Goal: Navigation & Orientation: Go to known website

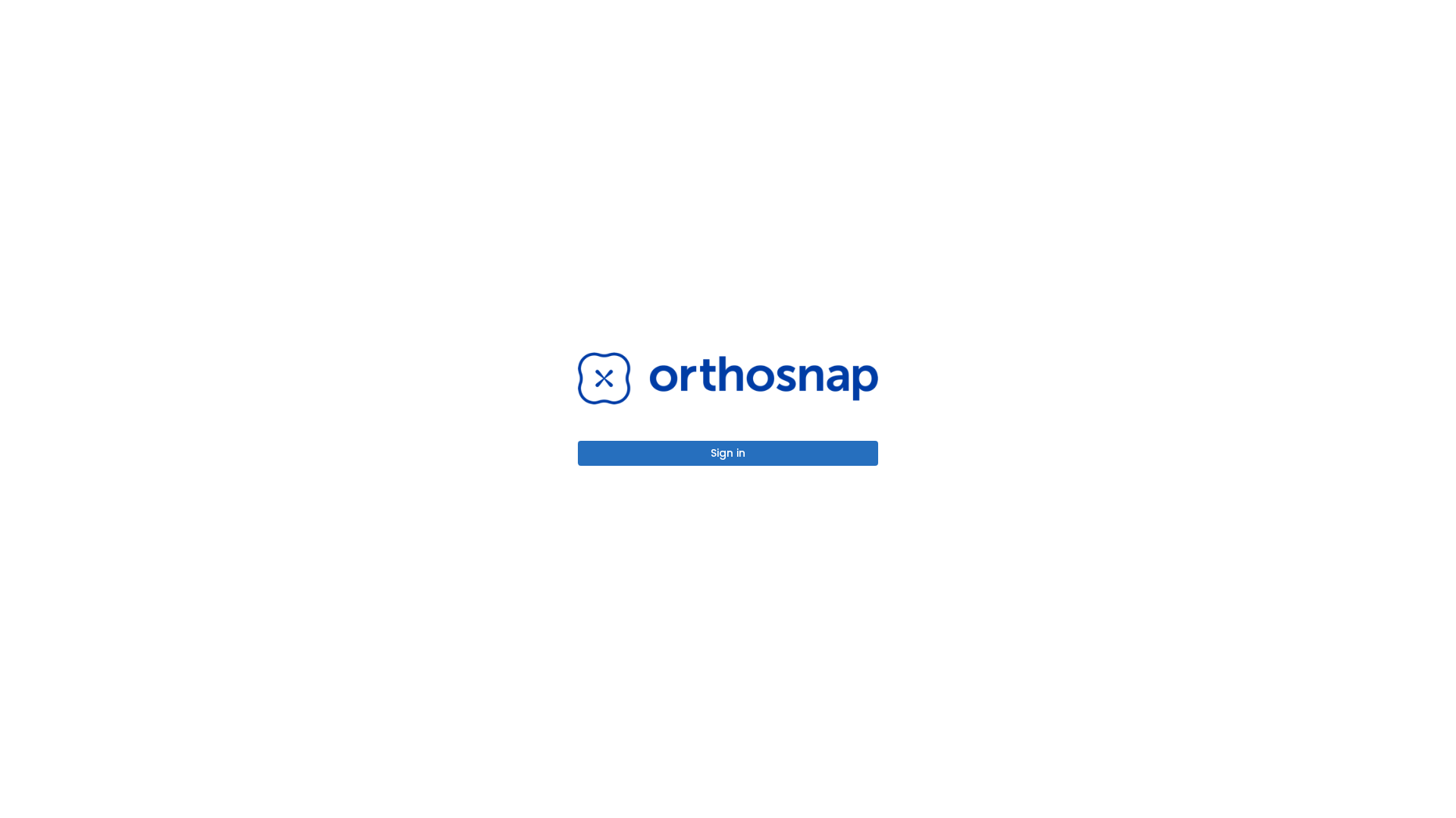
click at [728, 453] on button "Sign in" at bounding box center [727, 454] width 301 height 25
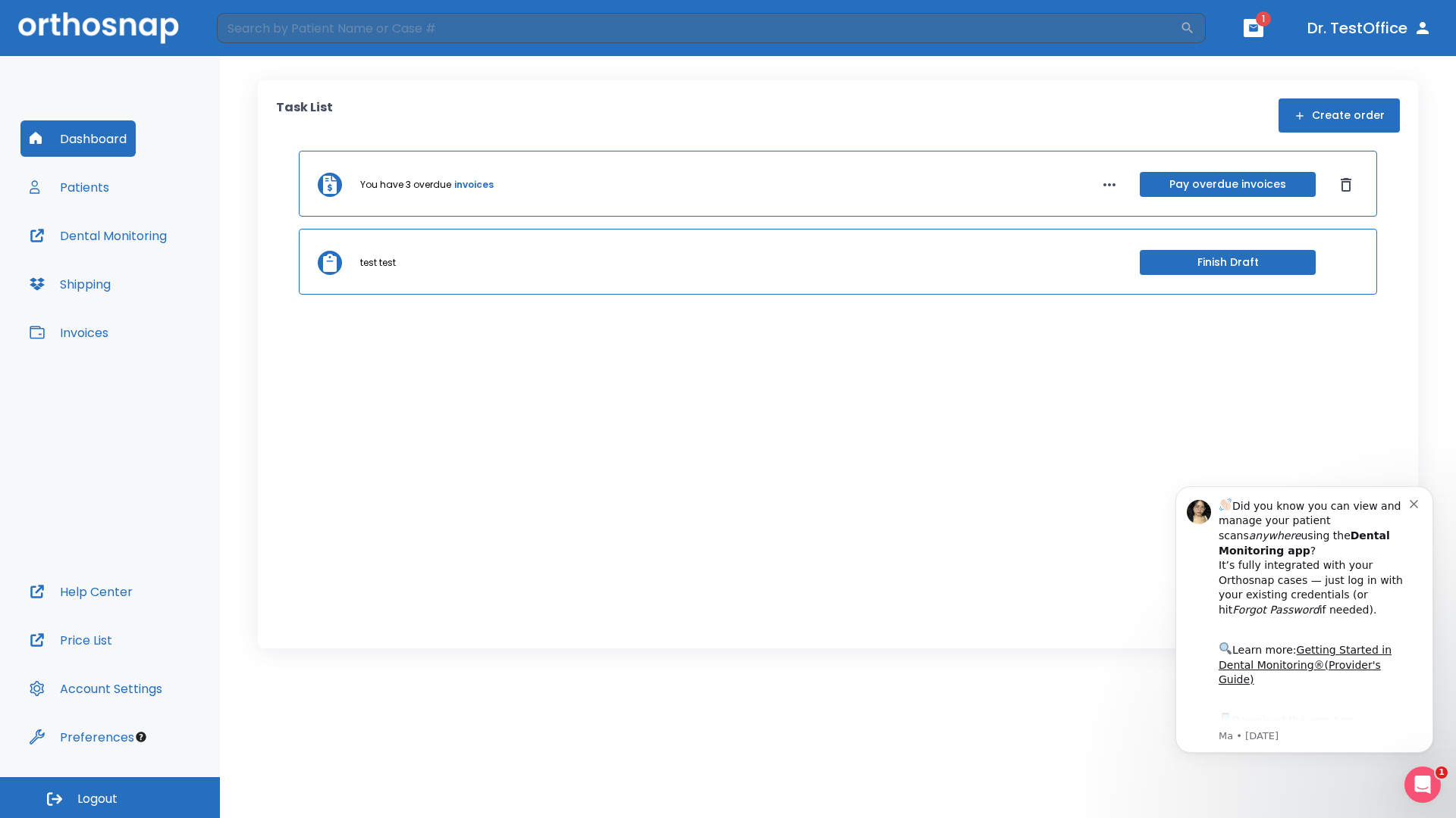
click at [110, 798] on span "Logout" at bounding box center [97, 799] width 40 height 17
